Goal: Check status: Check status

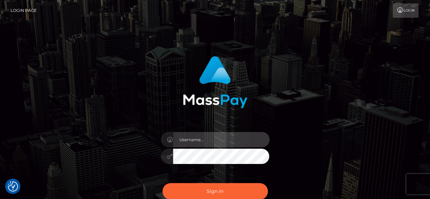
click at [210, 140] on input "text" at bounding box center [221, 139] width 96 height 15
type input "v.hernandez"
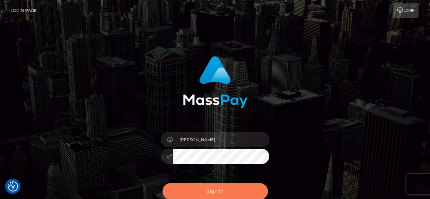
click at [204, 187] on button "Sign in" at bounding box center [214, 191] width 105 height 17
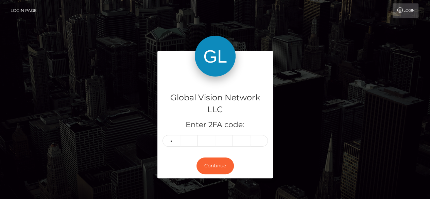
type input "8"
type input "7"
type input "2"
type input "1"
type input "2"
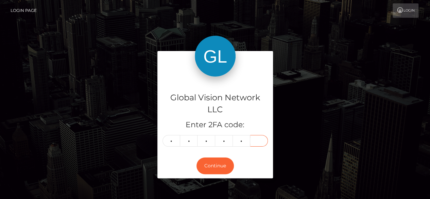
type input "4"
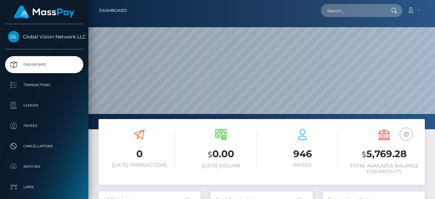
scroll to position [120, 102]
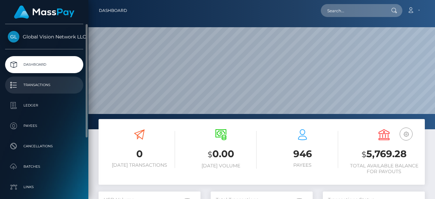
click at [35, 84] on p "Transactions" at bounding box center [44, 85] width 73 height 10
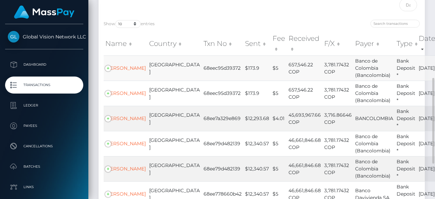
scroll to position [102, 0]
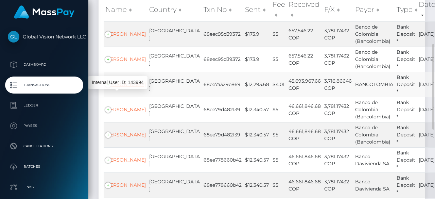
click at [121, 87] on link "CATALINA KOVACS" at bounding box center [125, 84] width 40 height 6
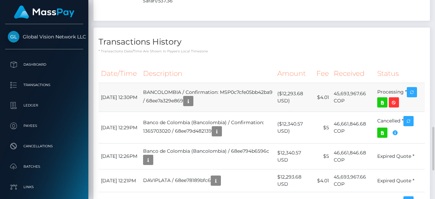
scroll to position [81, 102]
drag, startPoint x: 377, startPoint y: 92, endPoint x: 404, endPoint y: 91, distance: 26.8
click at [404, 91] on td "Processing *" at bounding box center [400, 97] width 50 height 29
copy td "Processing"
click at [381, 100] on icon at bounding box center [382, 102] width 8 height 8
